Goal: Ask a question

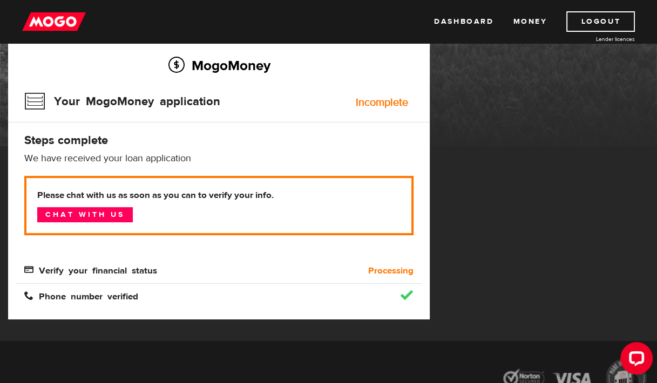
scroll to position [96, 0]
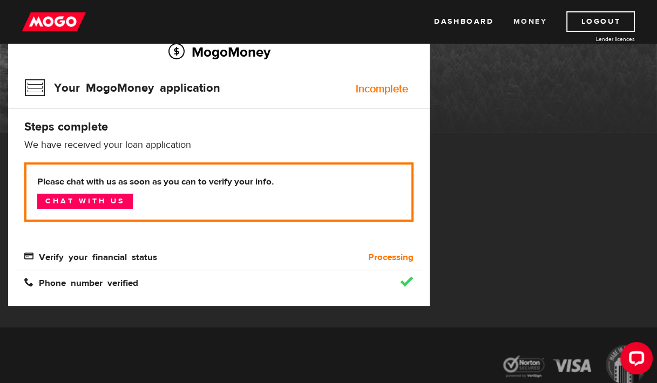
click at [527, 22] on link "Money" at bounding box center [530, 21] width 34 height 21
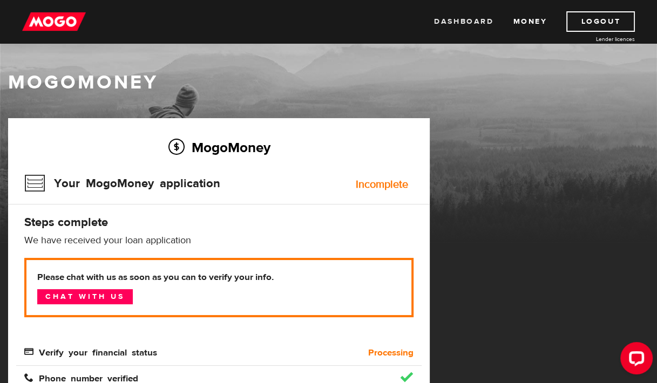
click at [469, 22] on link "Dashboard" at bounding box center [463, 21] width 59 height 21
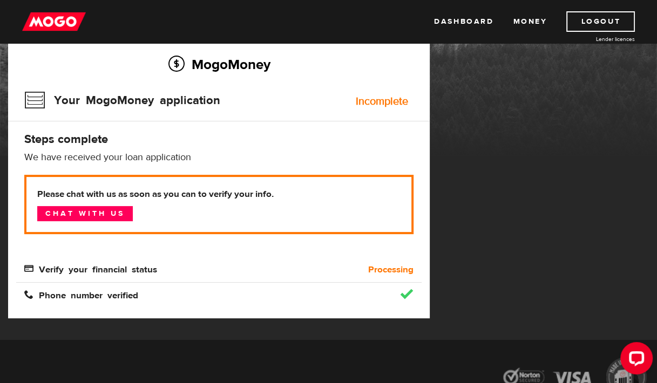
scroll to position [85, 0]
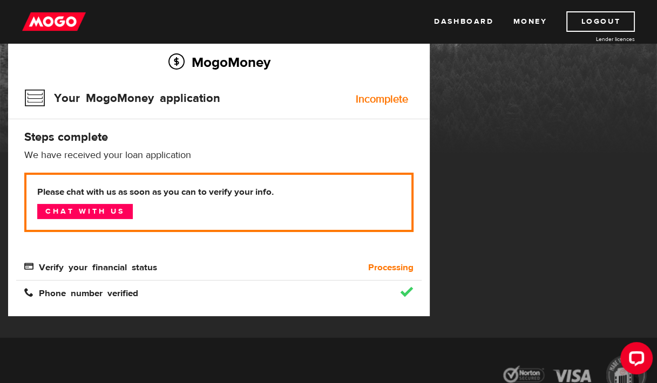
click at [379, 270] on b "Processing" at bounding box center [390, 267] width 45 height 13
click at [182, 259] on div "Please chat with us as soon as you can to verify your info. Chat with us Verify…" at bounding box center [218, 223] width 389 height 101
click at [93, 210] on link "Chat with us" at bounding box center [85, 211] width 96 height 15
